Goal: Find contact information: Find contact information

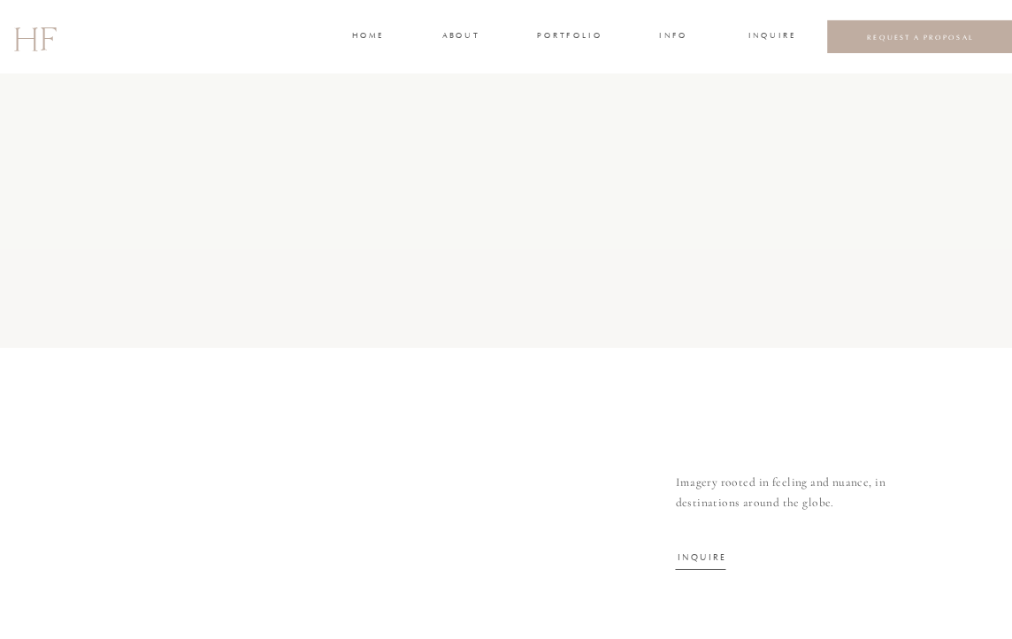
scroll to position [5926, 0]
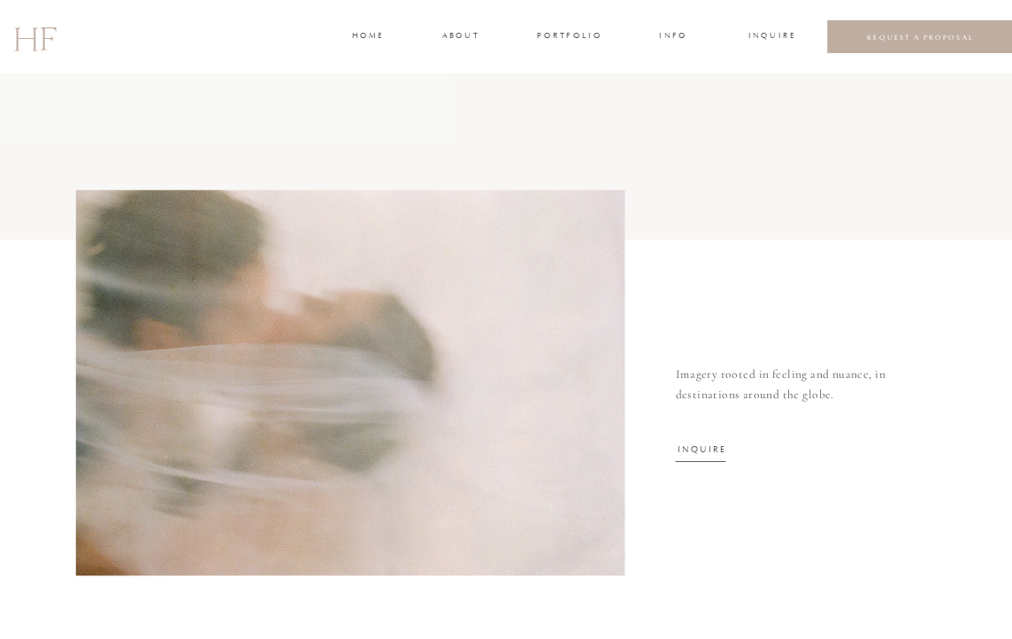
click at [677, 38] on h3 "INFO" at bounding box center [673, 36] width 31 height 15
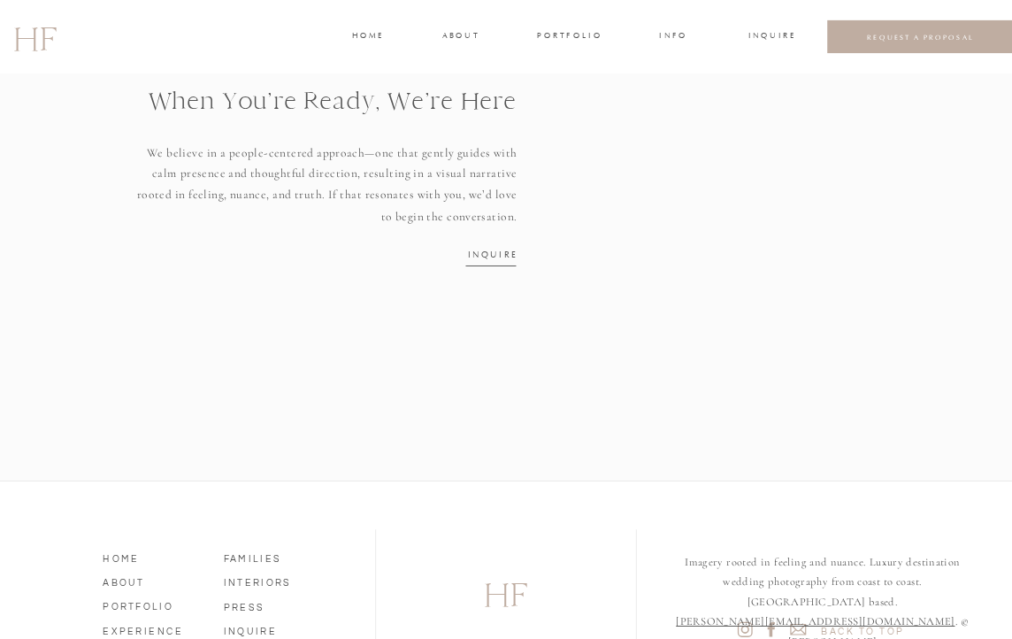
scroll to position [2313, 0]
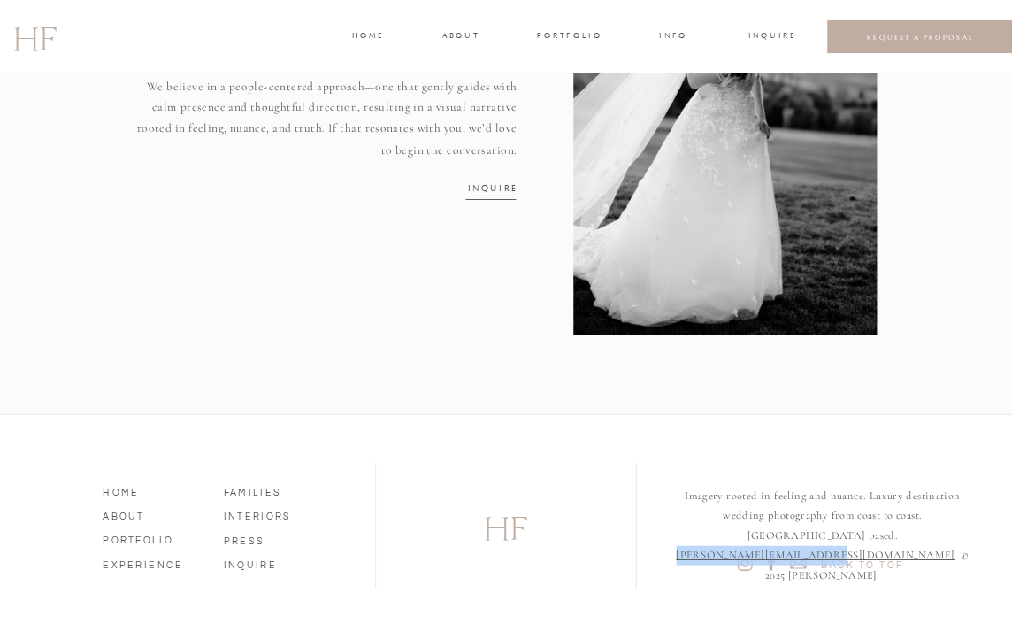
drag, startPoint x: 685, startPoint y: 536, endPoint x: 830, endPoint y: 541, distance: 144.3
click at [830, 541] on p "Imagery rooted in feeling and nuance. Luxury destination wedding photography fr…" at bounding box center [822, 516] width 304 height 61
copy link "[PERSON_NAME][EMAIL_ADDRESS][DOMAIN_NAME]"
